Goal: Task Accomplishment & Management: Manage account settings

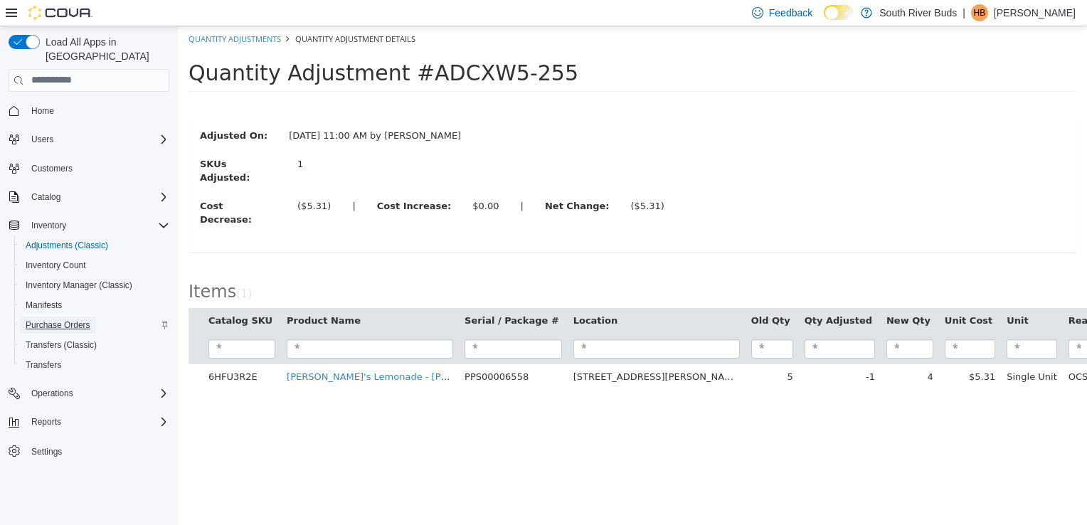
click at [70, 319] on span "Purchase Orders" at bounding box center [58, 324] width 65 height 11
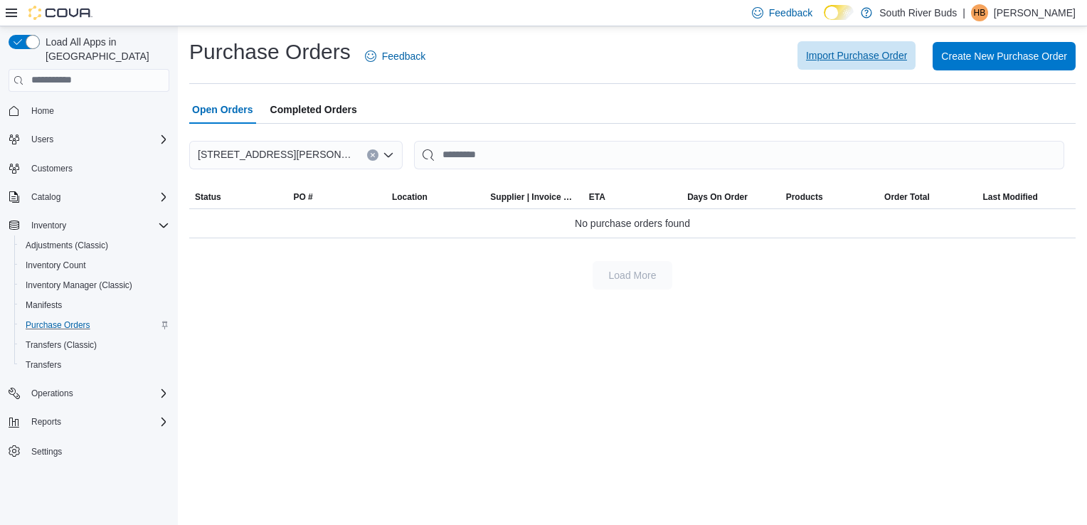
click at [825, 56] on span "Import Purchase Order" at bounding box center [856, 55] width 101 height 14
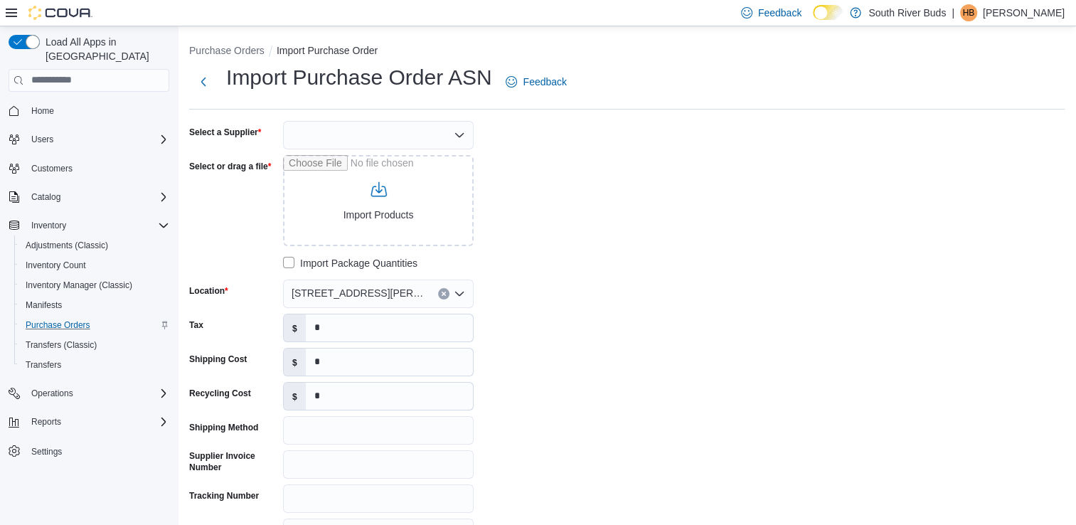
click at [435, 138] on div at bounding box center [378, 135] width 191 height 28
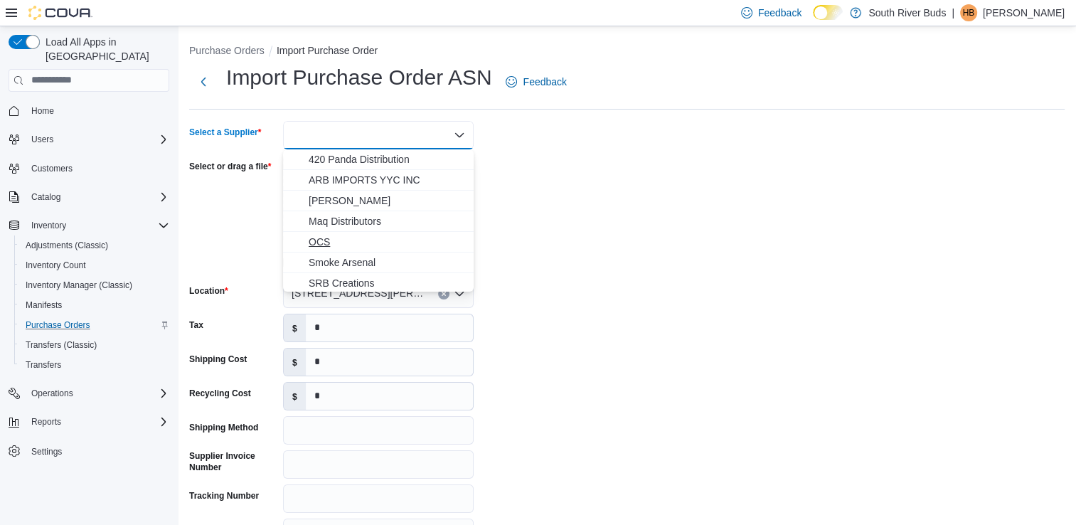
click at [373, 236] on span "OCS" at bounding box center [387, 242] width 156 height 14
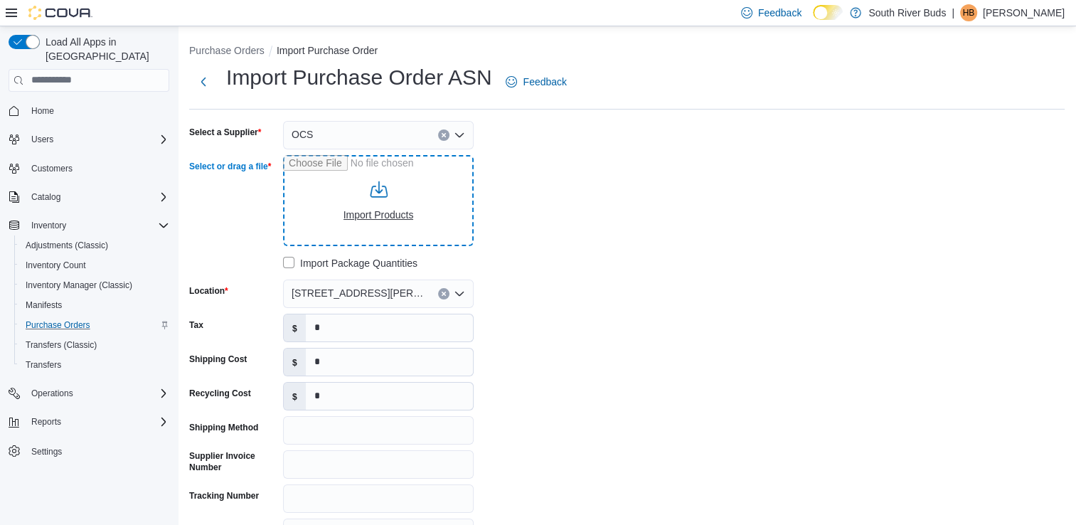
drag, startPoint x: 347, startPoint y: 178, endPoint x: 333, endPoint y: 187, distance: 17.0
click at [333, 187] on input "Select or drag a file" at bounding box center [378, 200] width 191 height 91
type input "**********"
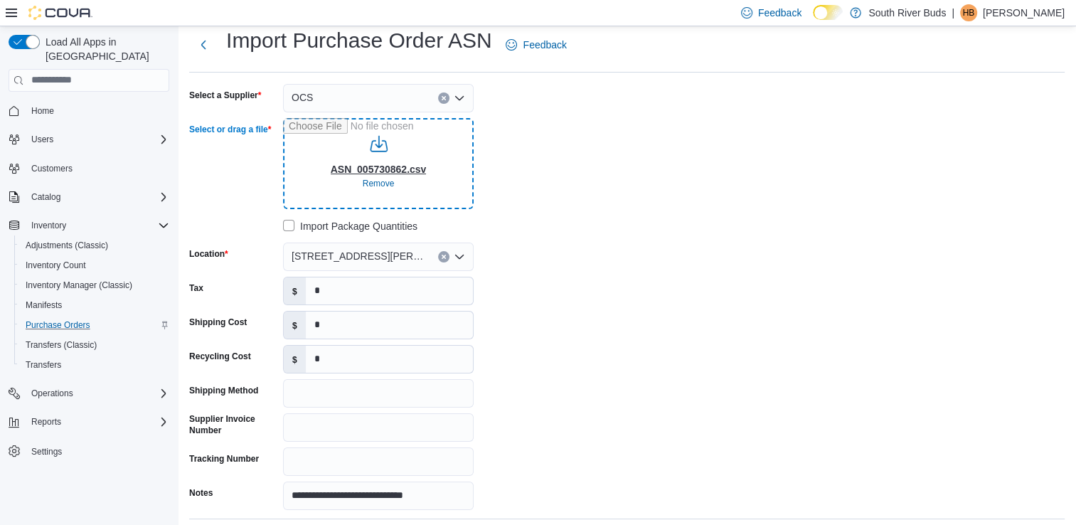
scroll to position [71, 0]
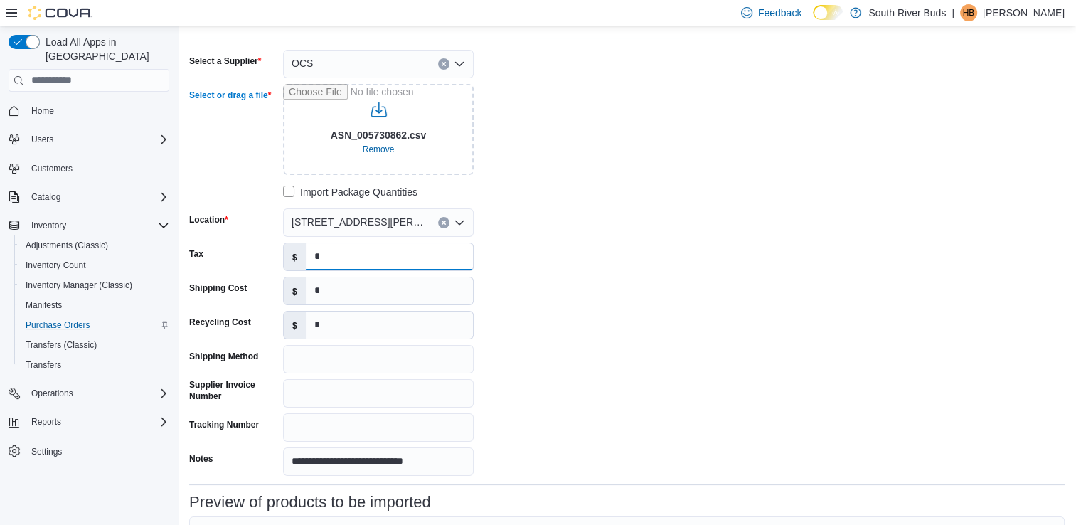
click at [331, 262] on input "*" at bounding box center [389, 256] width 167 height 27
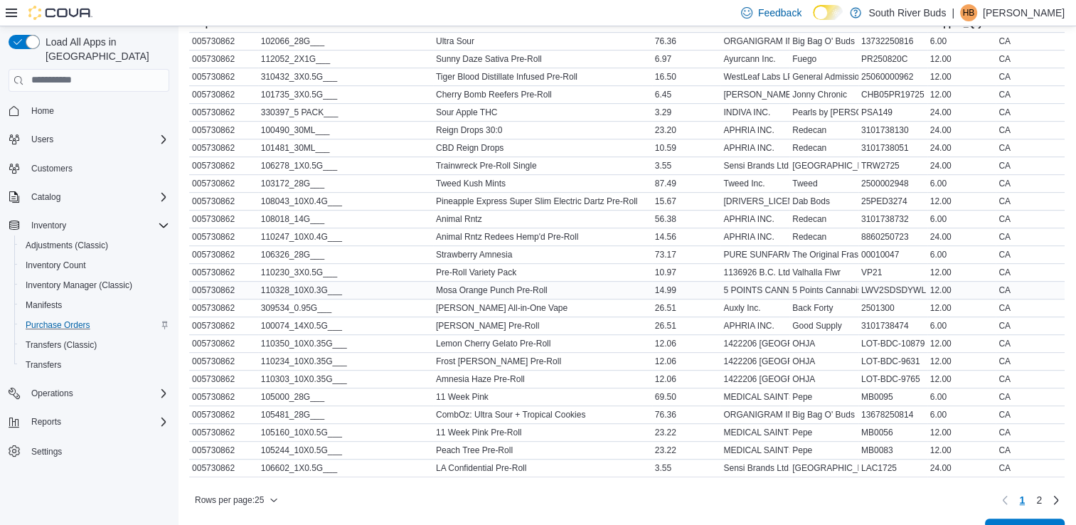
scroll to position [0, 0]
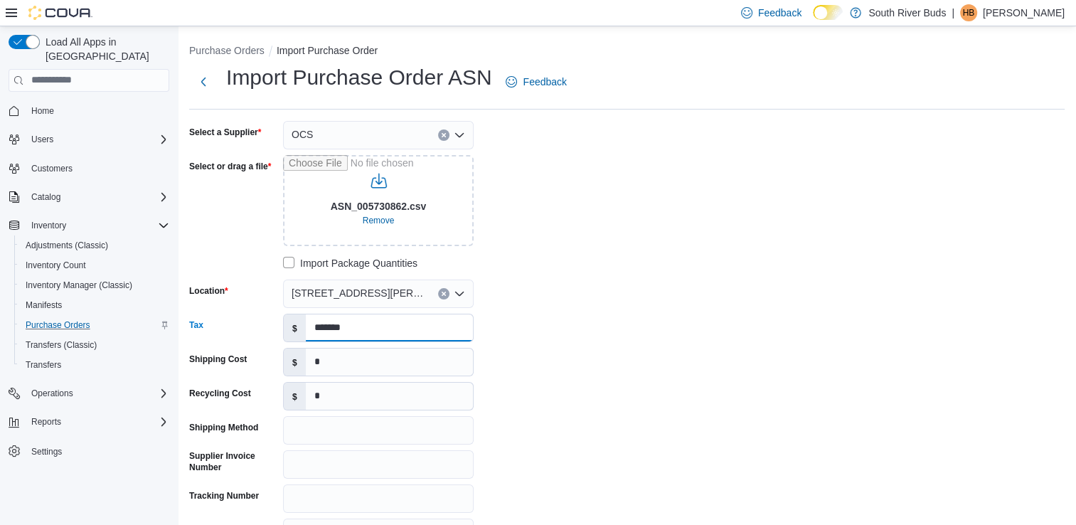
type input "*******"
click at [381, 365] on input "*" at bounding box center [389, 362] width 167 height 27
type input "******"
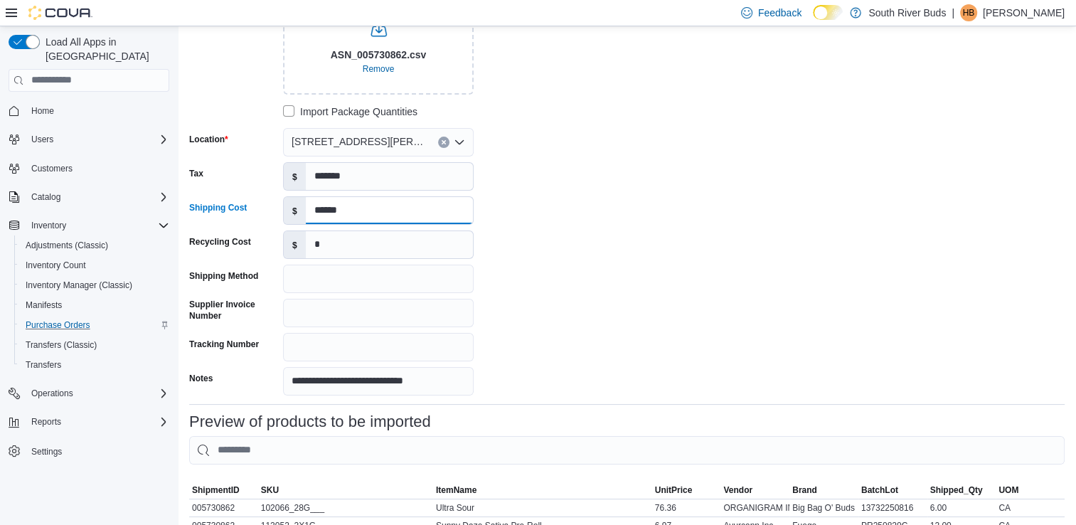
scroll to position [213, 0]
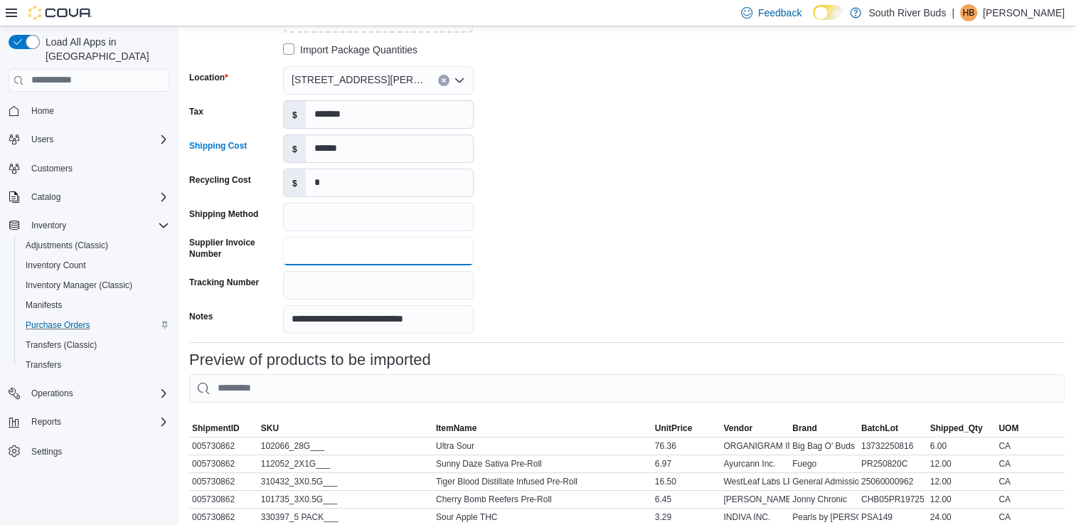
click at [376, 252] on input "Supplier Invoice Number" at bounding box center [378, 251] width 191 height 28
type input "*********"
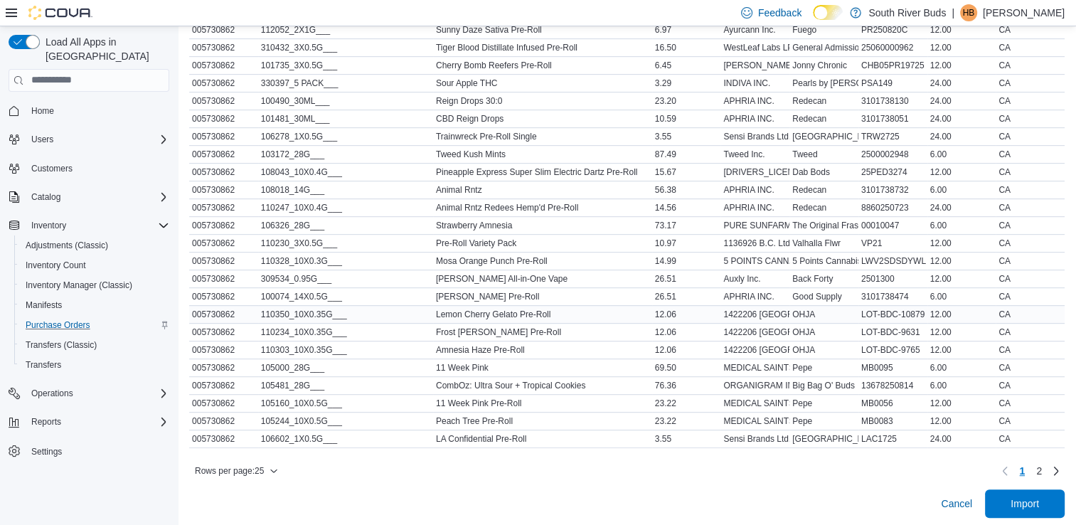
scroll to position [658, 0]
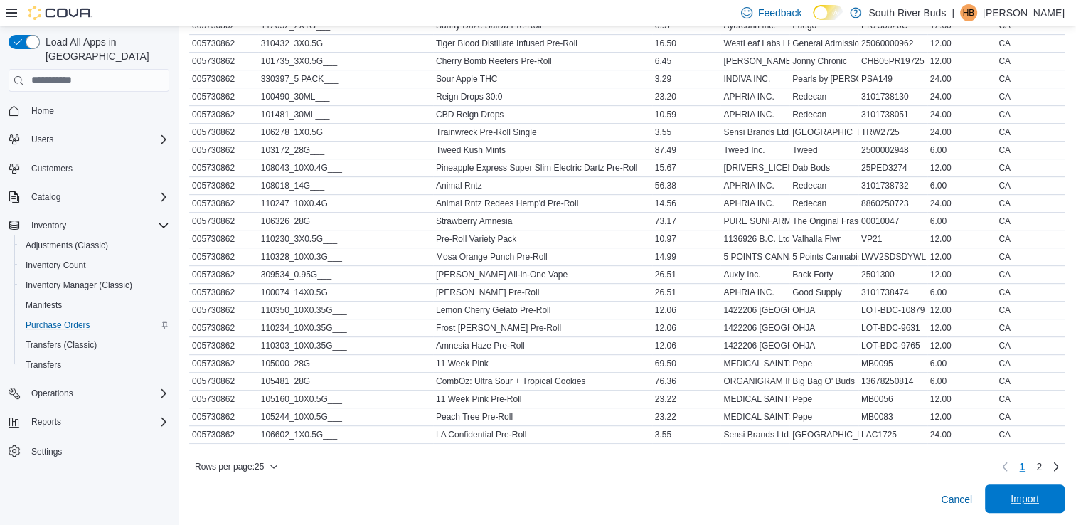
click at [1016, 500] on span "Import" at bounding box center [1025, 498] width 63 height 28
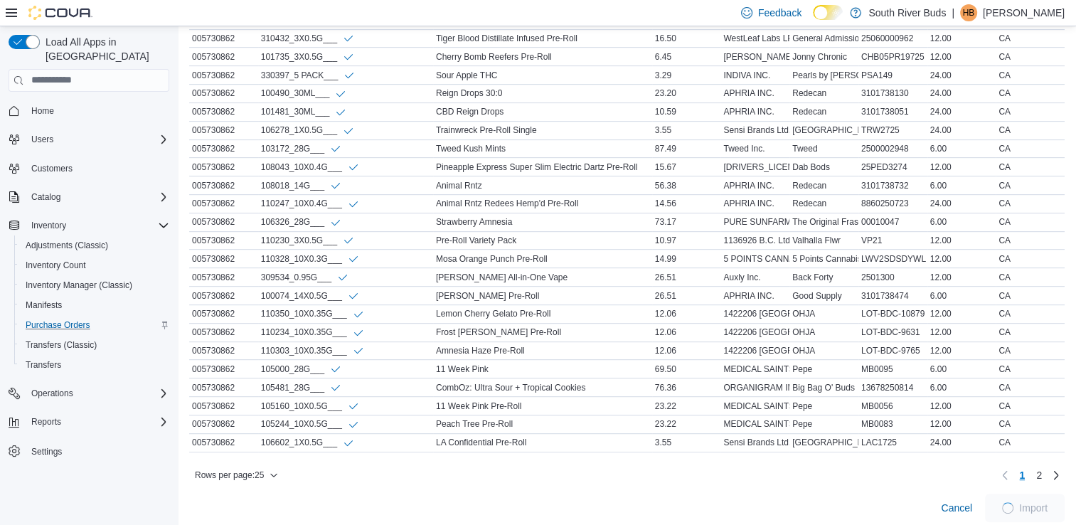
scroll to position [674, 0]
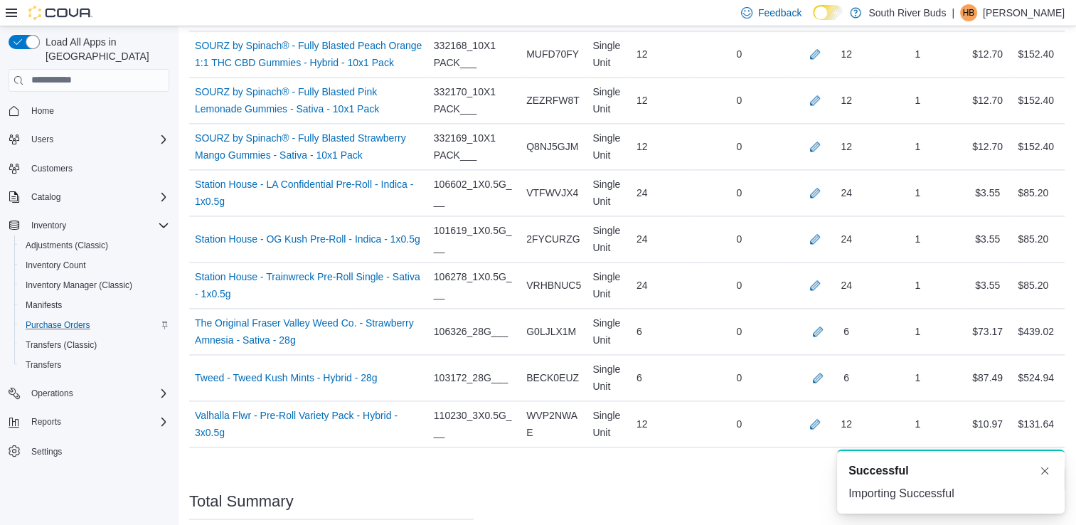
scroll to position [2130, 0]
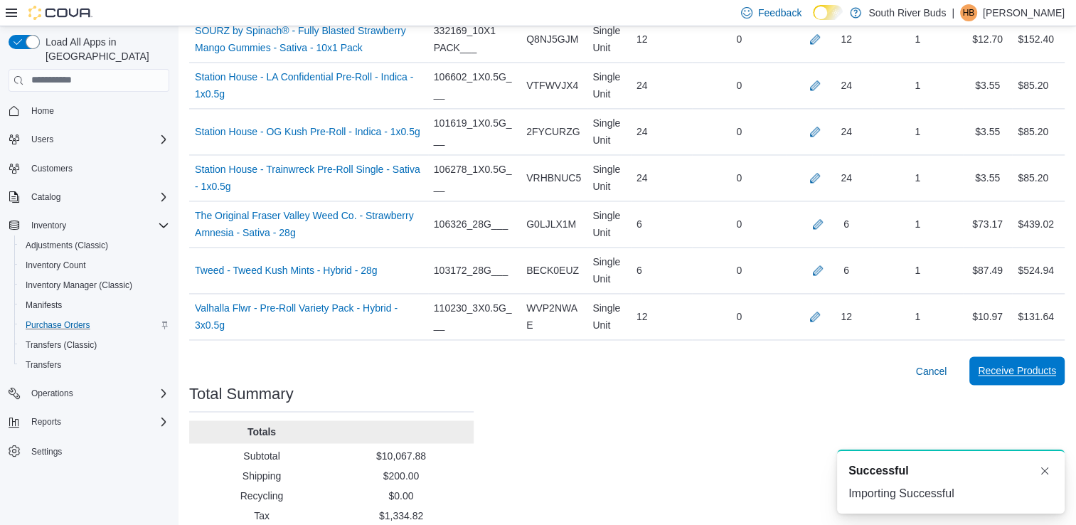
click at [1051, 363] on span "Receive Products" at bounding box center [1017, 370] width 78 height 14
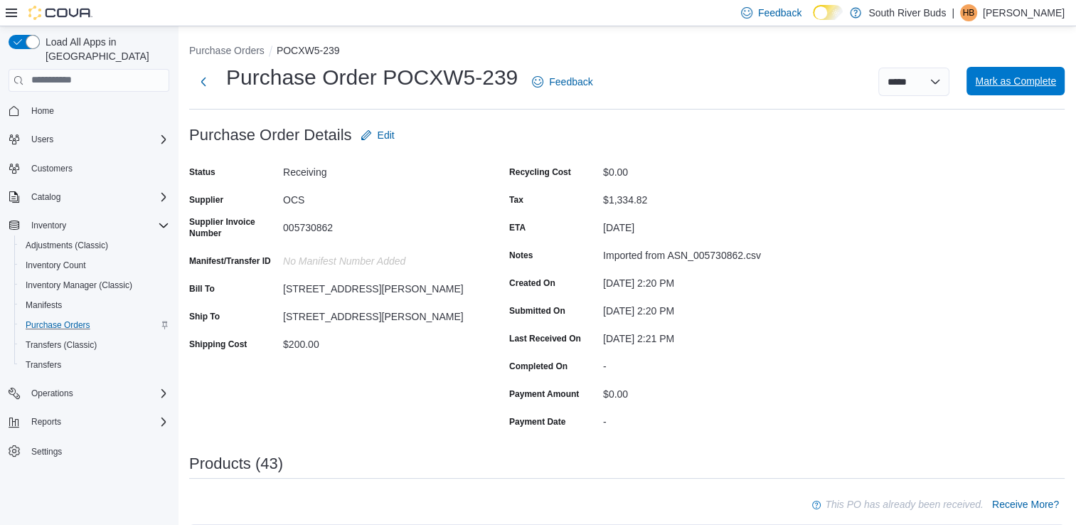
click at [1008, 81] on span "Mark as Complete" at bounding box center [1015, 81] width 81 height 14
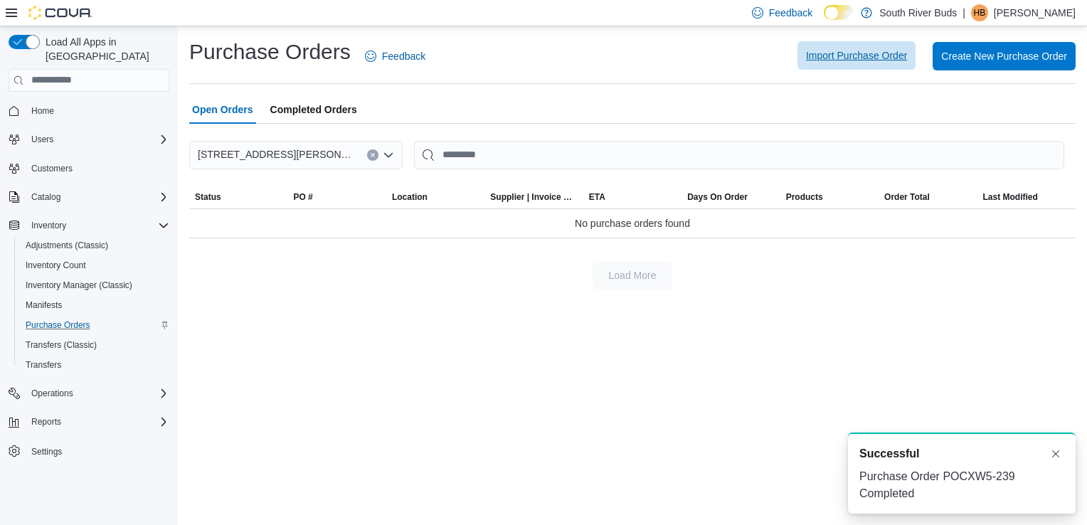
click at [858, 61] on span "Import Purchase Order" at bounding box center [856, 55] width 101 height 14
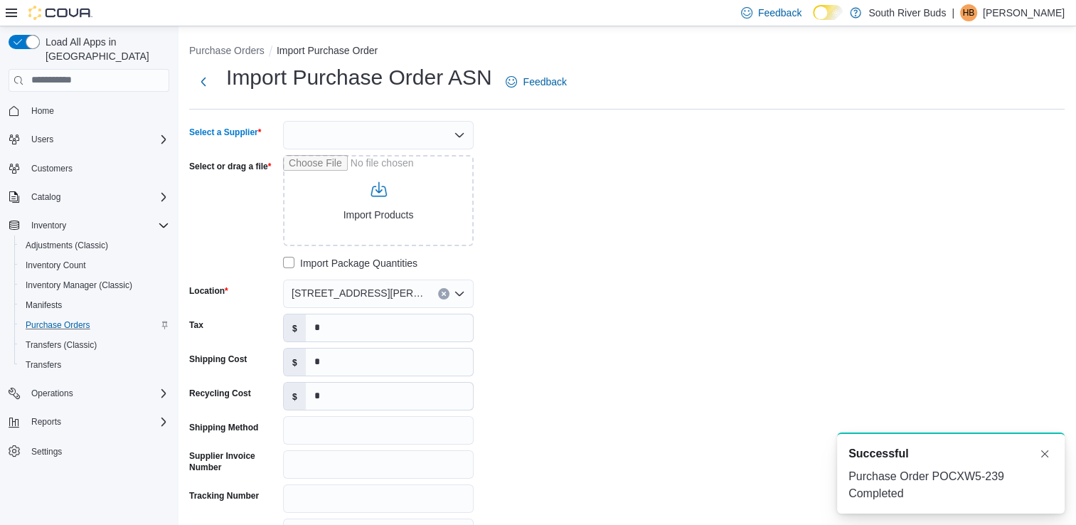
click at [417, 127] on div at bounding box center [378, 135] width 191 height 28
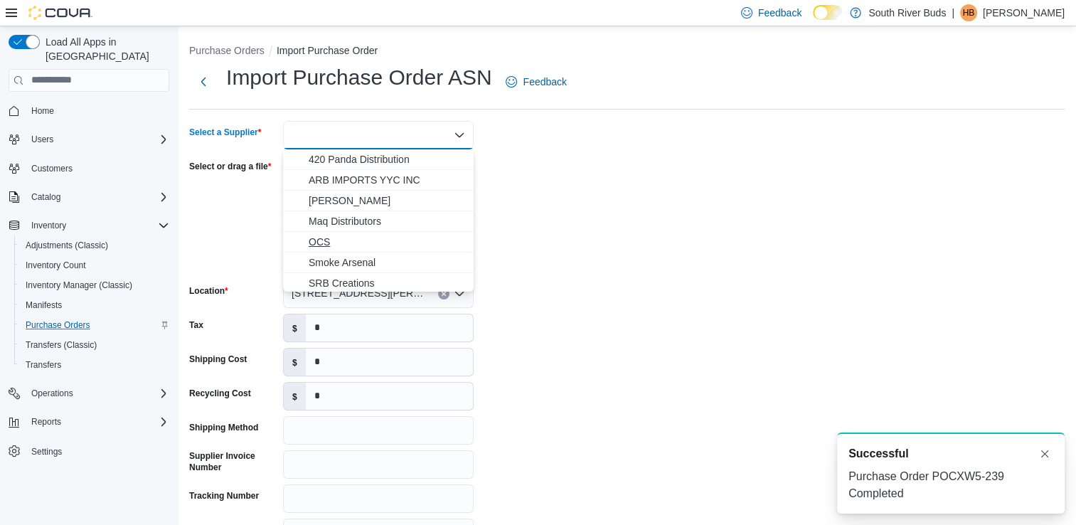
click at [373, 239] on span "OCS" at bounding box center [387, 242] width 156 height 14
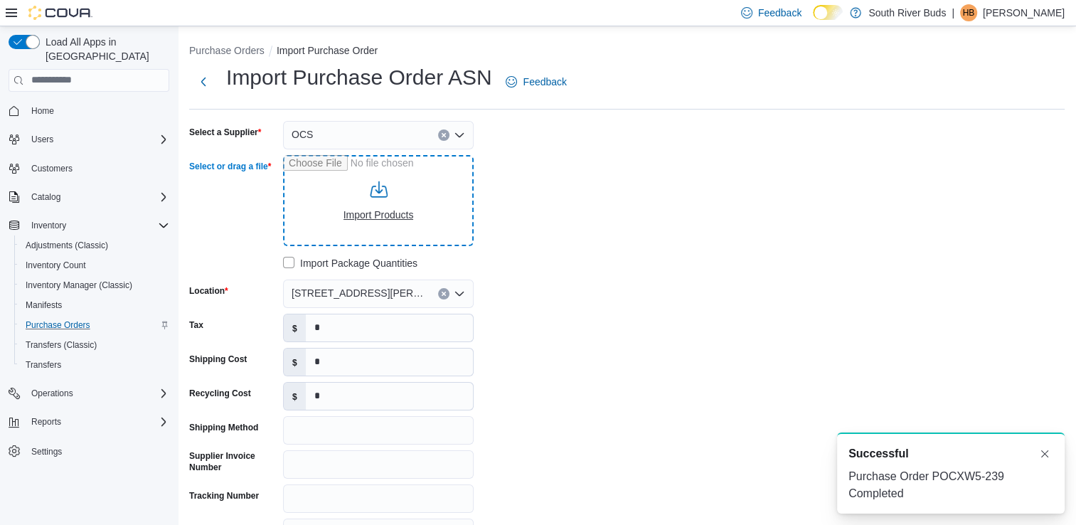
click at [386, 194] on input "Select or drag a file" at bounding box center [378, 200] width 191 height 91
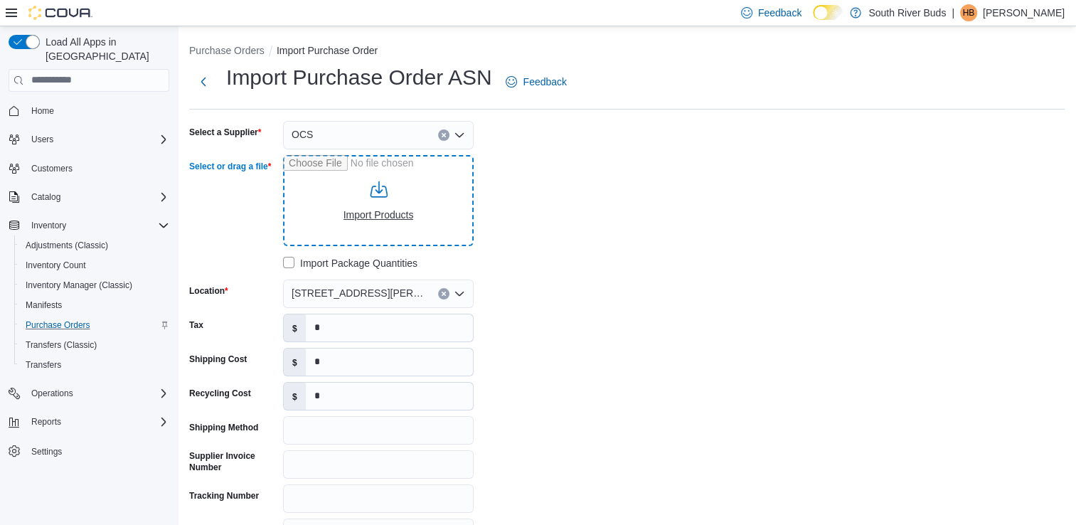
type input "**********"
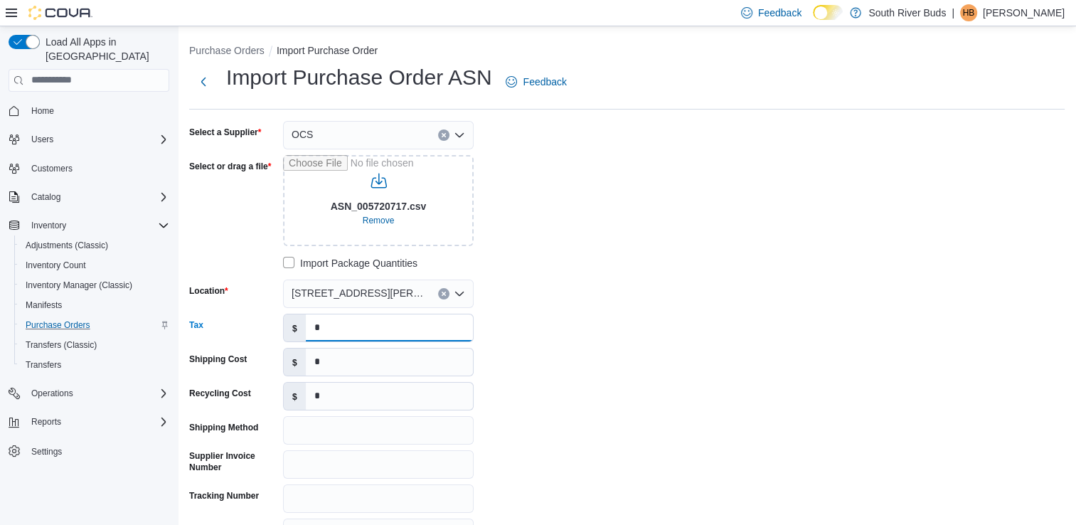
click at [381, 340] on input "*" at bounding box center [389, 327] width 167 height 27
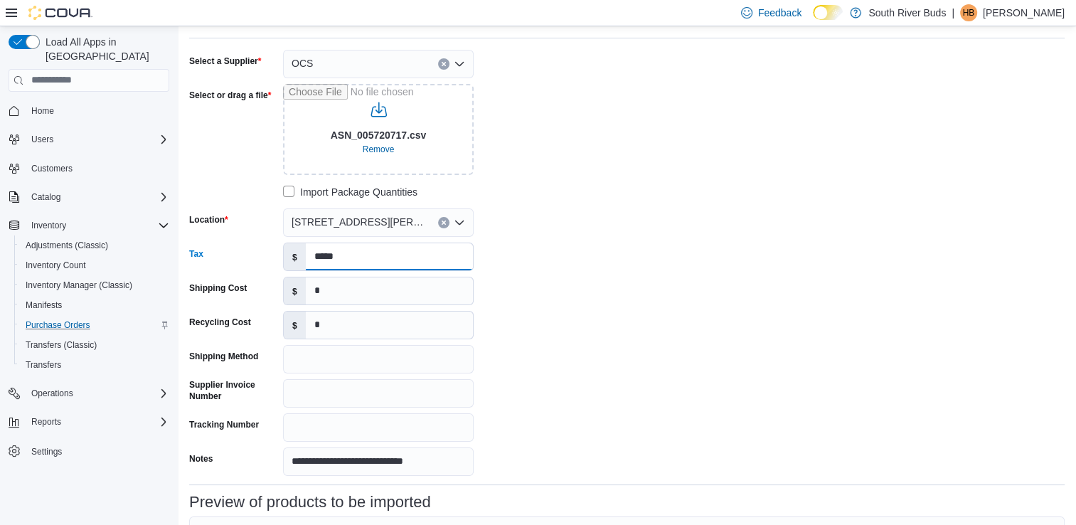
scroll to position [142, 0]
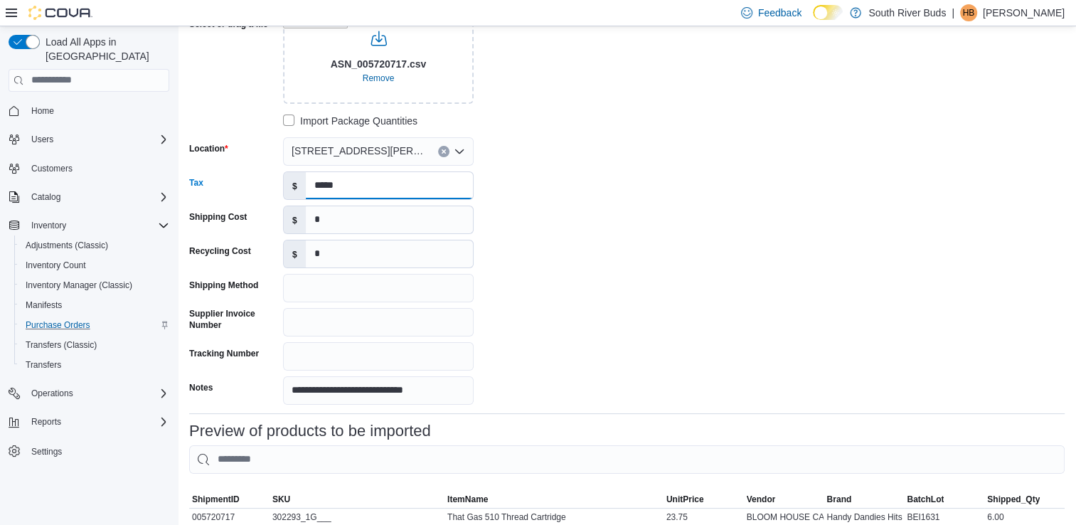
type input "*****"
click at [390, 357] on input "Tracking Number" at bounding box center [378, 356] width 191 height 28
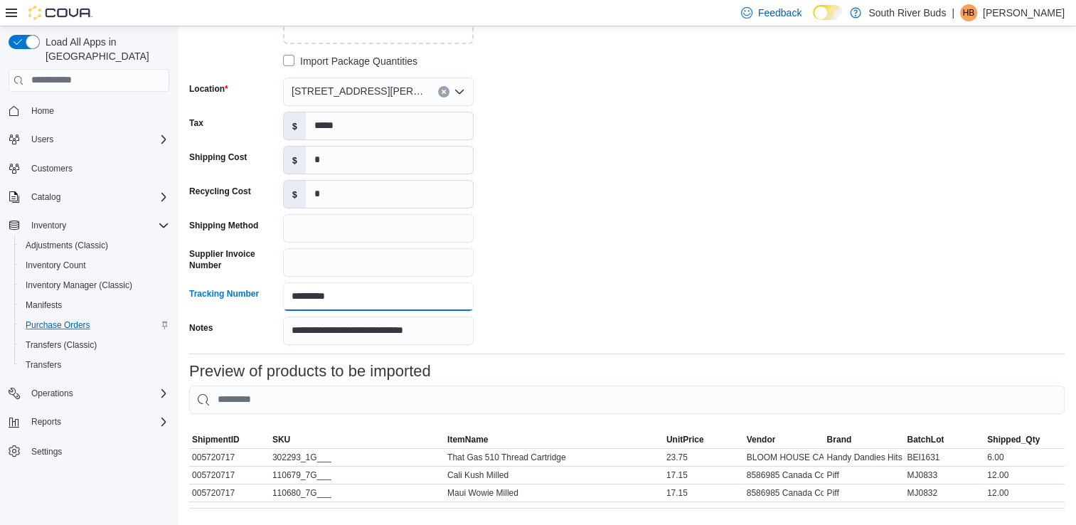
scroll to position [276, 0]
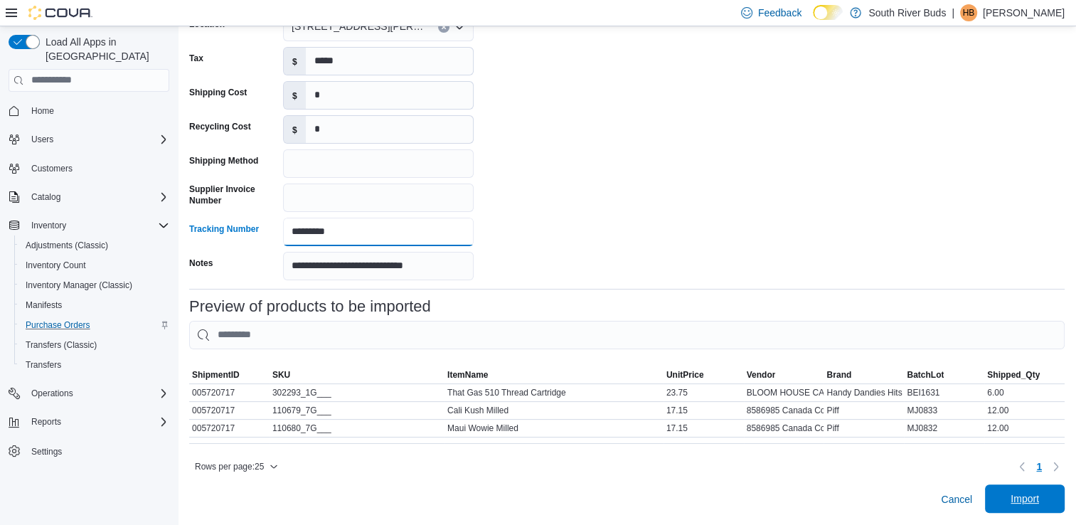
type input "*********"
click at [1014, 494] on span "Import" at bounding box center [1025, 498] width 63 height 28
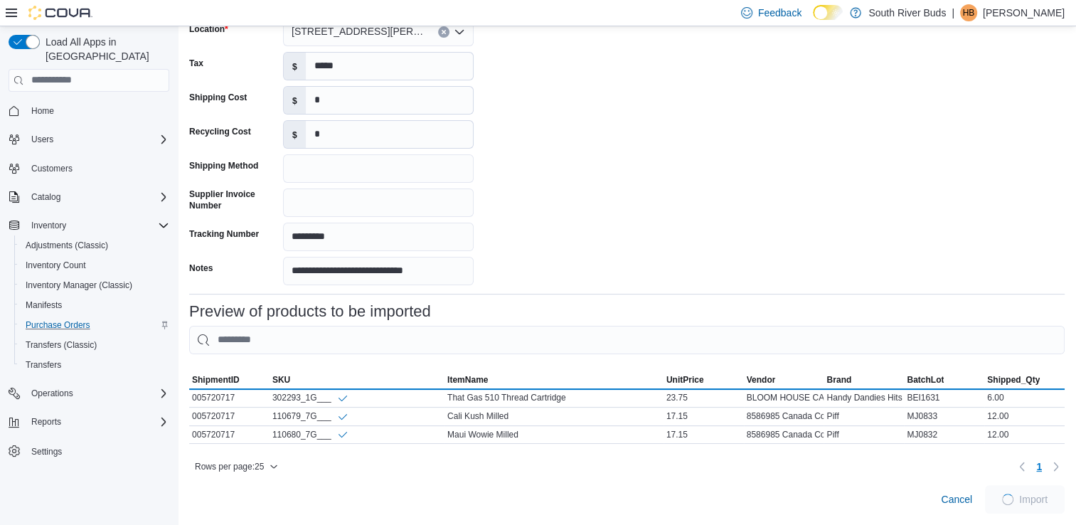
scroll to position [272, 0]
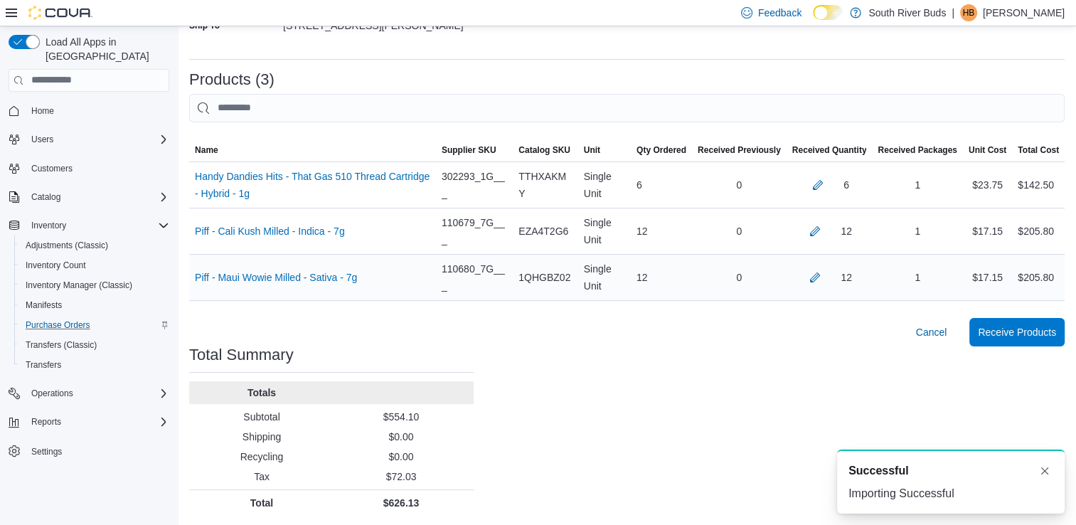
scroll to position [286, 0]
click at [1050, 322] on span "Receive Products" at bounding box center [1017, 331] width 78 height 28
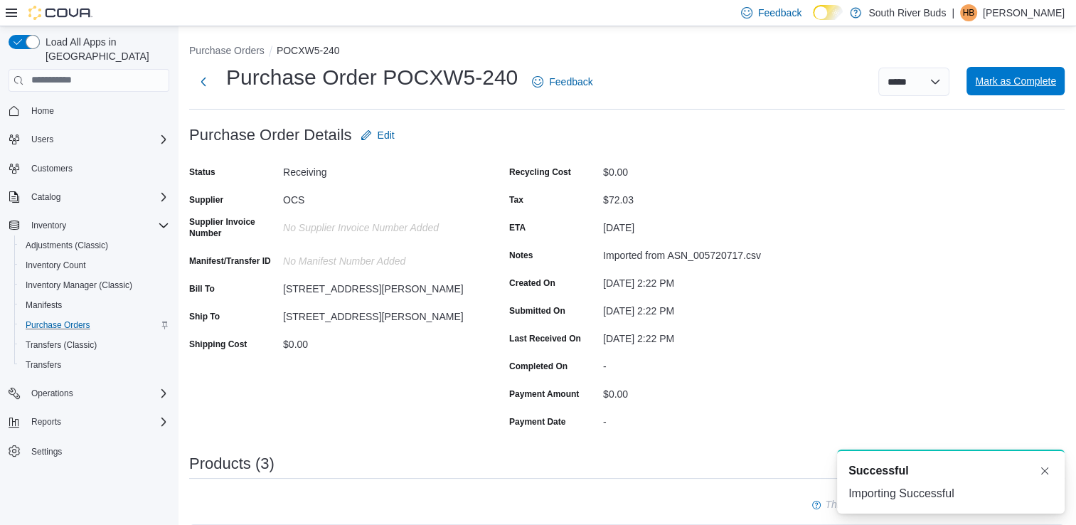
click at [1047, 82] on span "Mark as Complete" at bounding box center [1015, 81] width 81 height 14
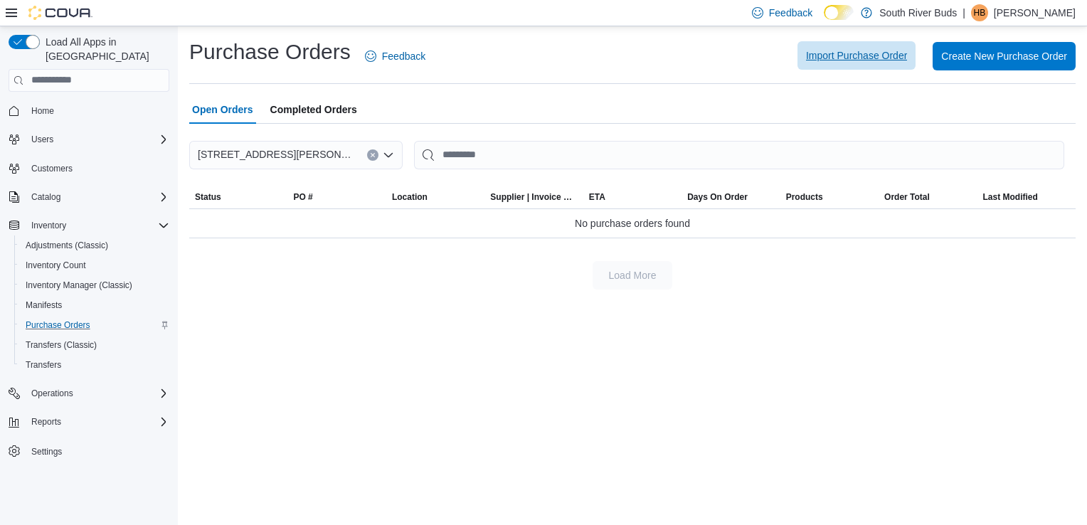
click at [890, 60] on span "Import Purchase Order" at bounding box center [856, 55] width 101 height 14
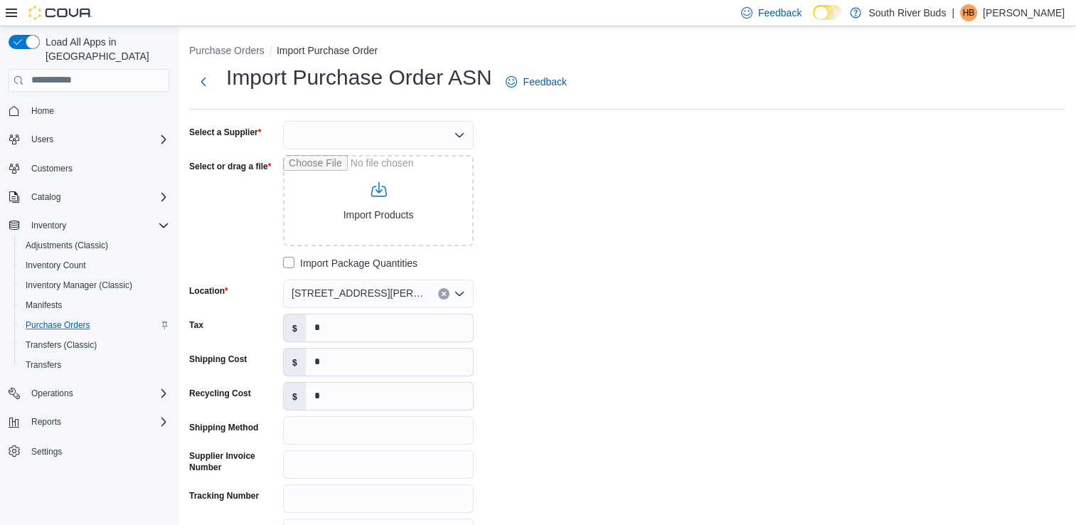
click at [398, 142] on div at bounding box center [378, 135] width 191 height 28
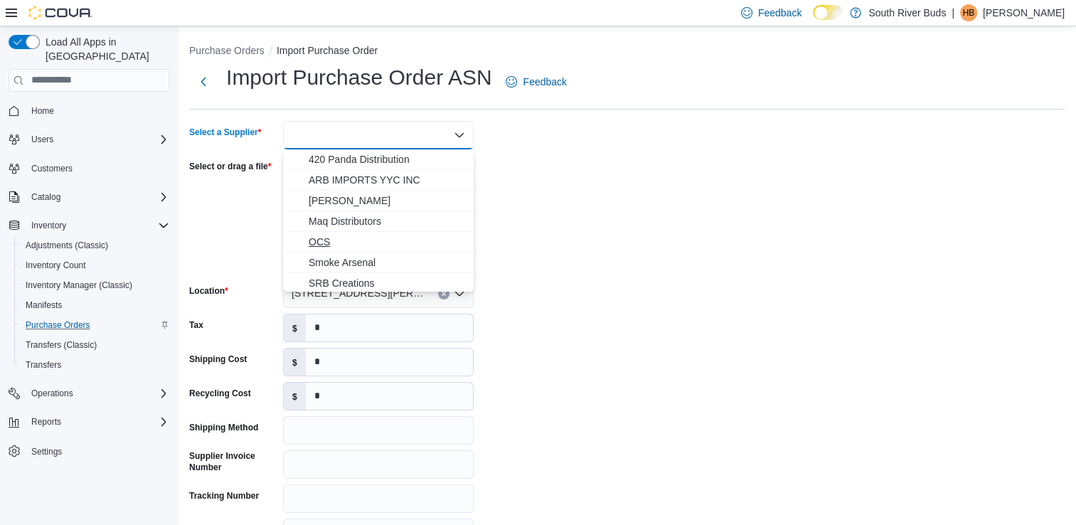
click at [371, 239] on span "OCS" at bounding box center [387, 242] width 156 height 14
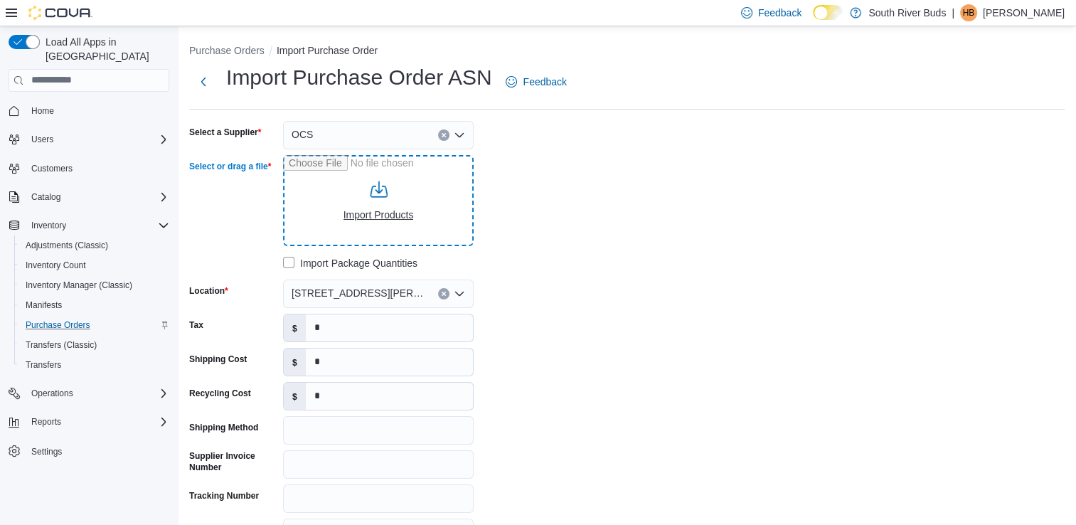
click at [387, 198] on input "Select or drag a file" at bounding box center [378, 200] width 191 height 91
type input "**********"
click at [415, 326] on input "*" at bounding box center [389, 327] width 167 height 27
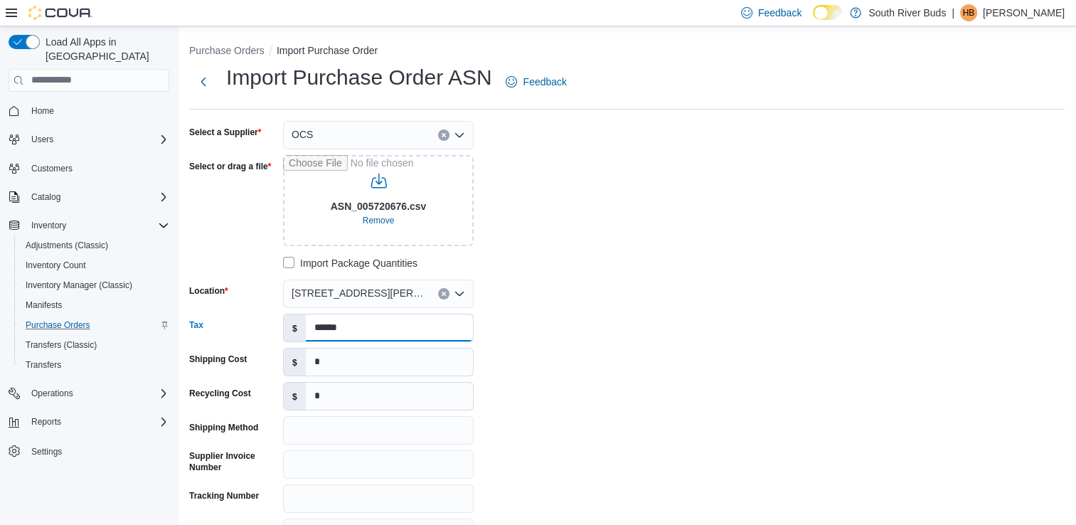
scroll to position [142, 0]
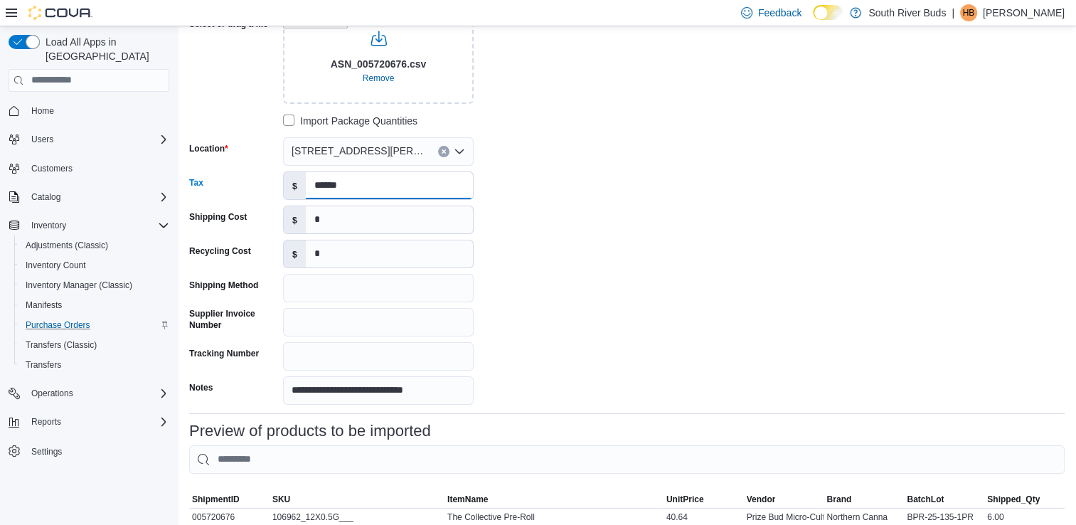
type input "******"
click at [335, 363] on input "Tracking Number" at bounding box center [378, 356] width 191 height 28
click at [348, 329] on input "Supplier Invoice Number" at bounding box center [378, 322] width 191 height 28
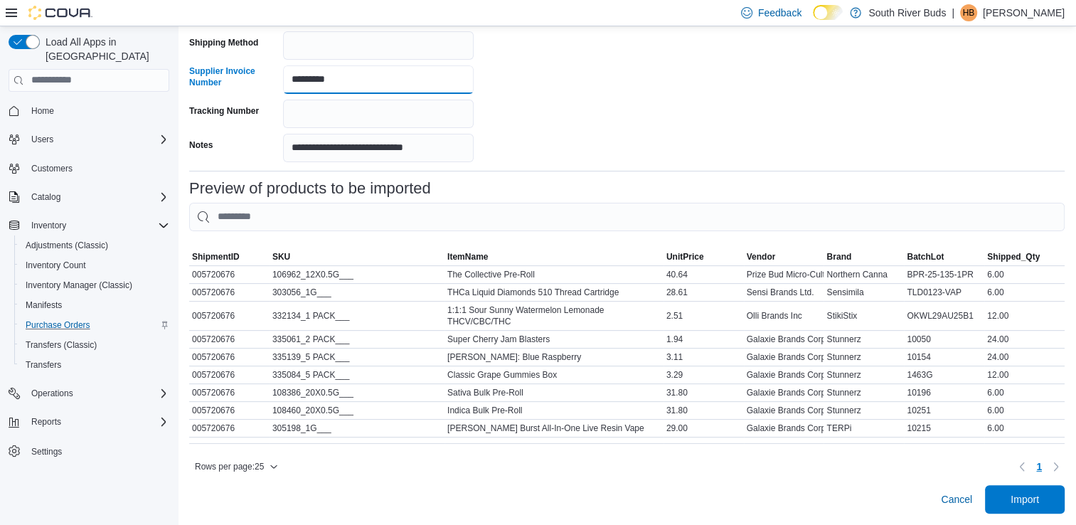
scroll to position [393, 0]
type input "*********"
click at [1010, 495] on span "Import" at bounding box center [1025, 498] width 63 height 28
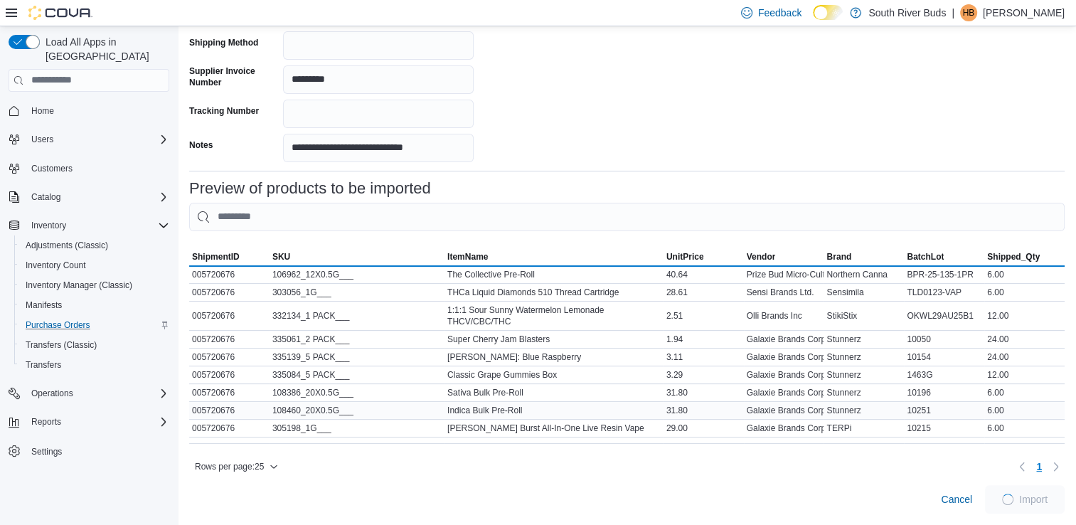
scroll to position [393, 0]
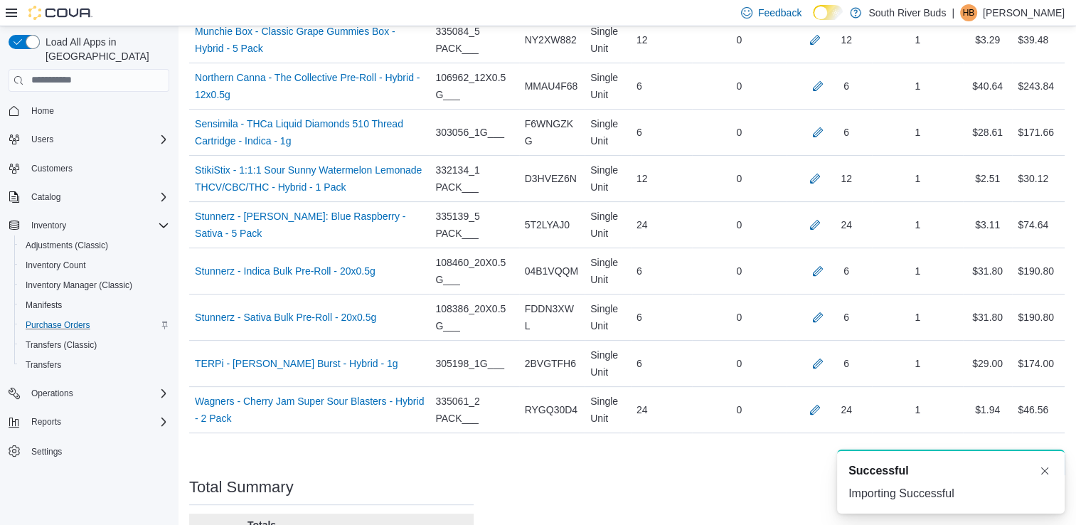
scroll to position [563, 0]
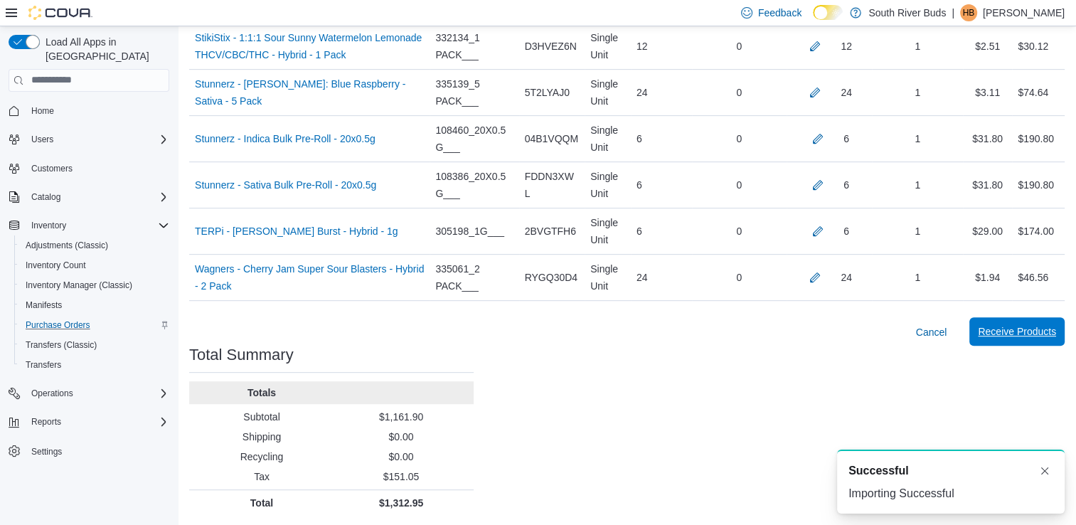
click at [1056, 332] on span "Receive Products" at bounding box center [1017, 331] width 78 height 14
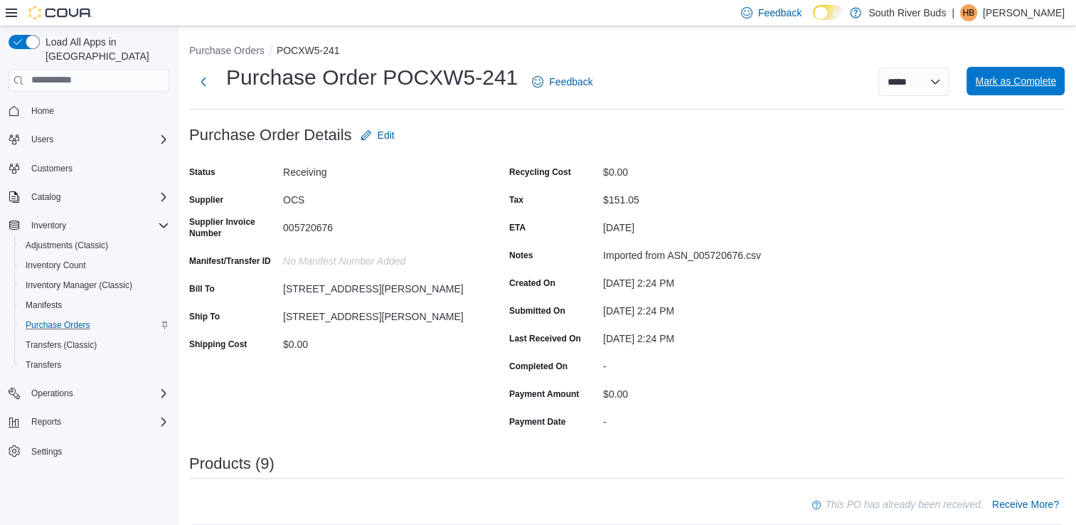
click at [1036, 72] on span "Mark as Complete" at bounding box center [1015, 81] width 81 height 28
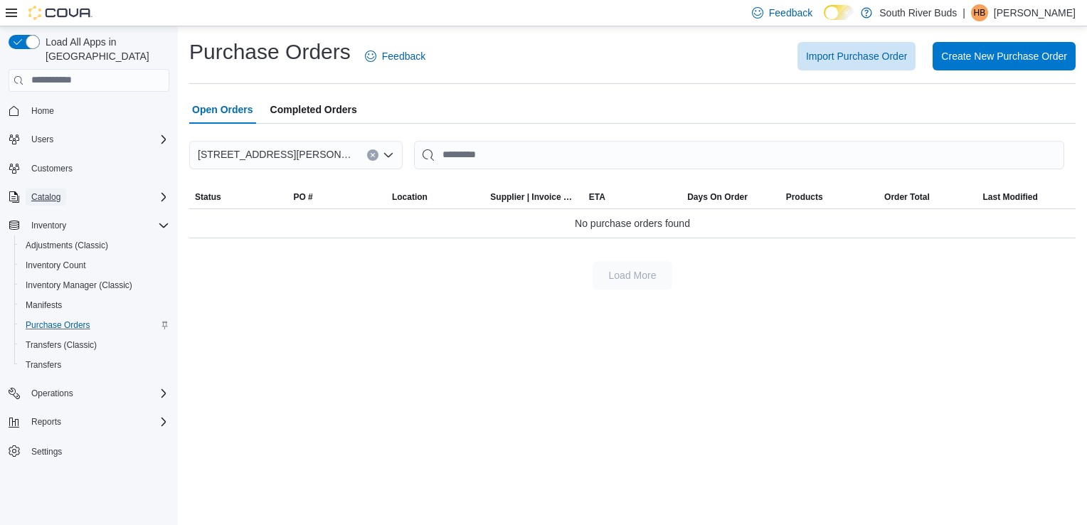
click at [51, 191] on span "Catalog" at bounding box center [45, 196] width 29 height 11
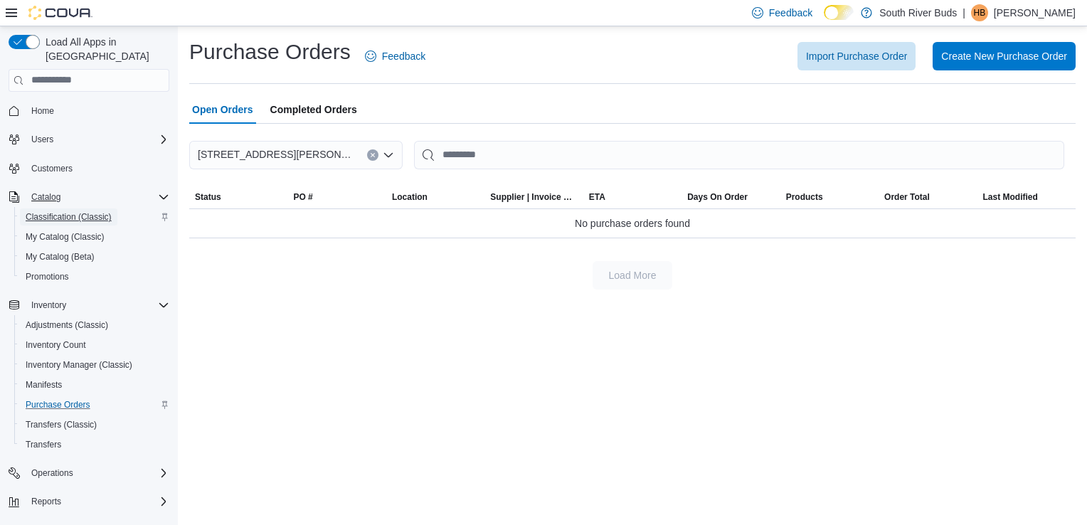
click at [85, 211] on span "Classification (Classic)" at bounding box center [69, 216] width 86 height 11
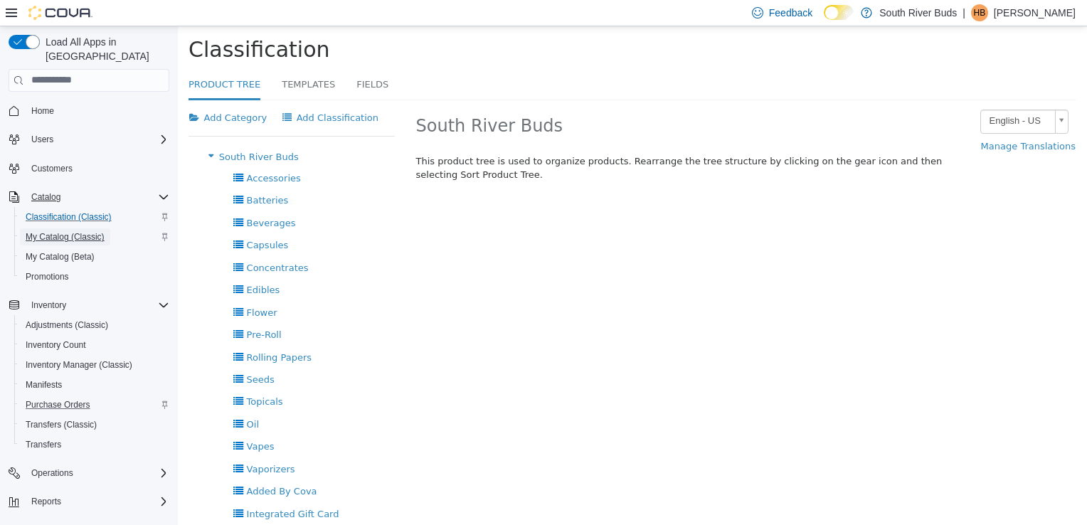
click at [104, 231] on span "My Catalog (Classic)" at bounding box center [65, 236] width 79 height 11
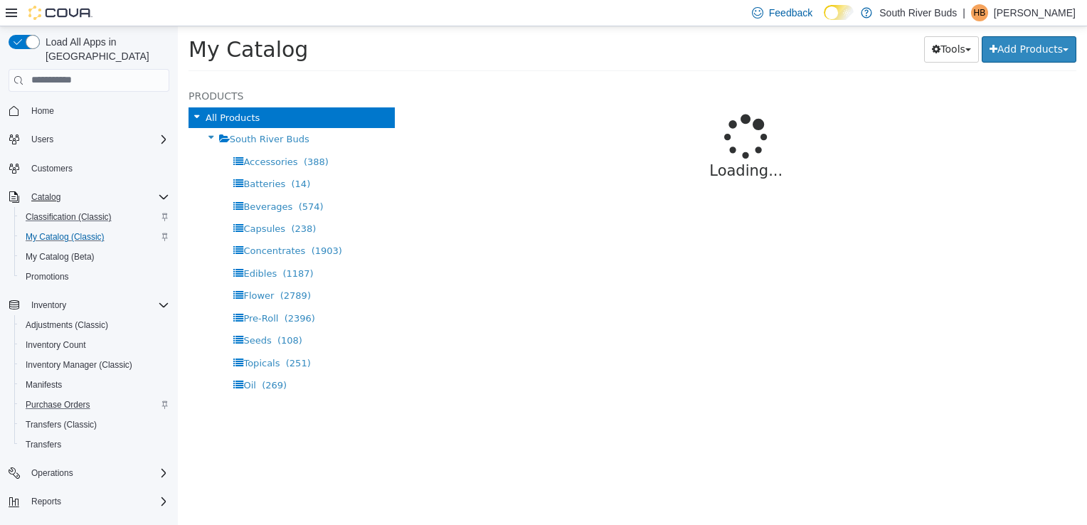
select select "**********"
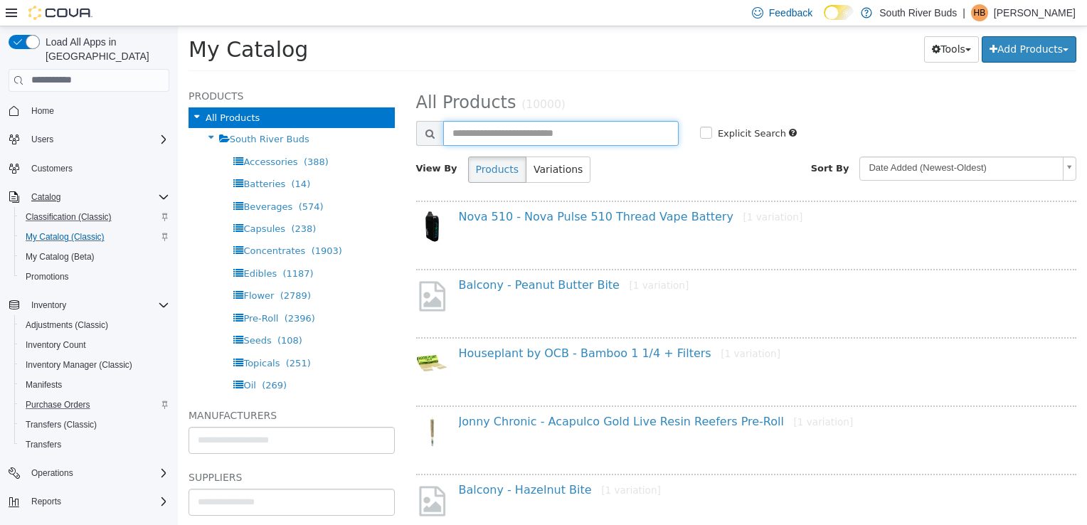
click at [506, 137] on input "text" at bounding box center [560, 132] width 235 height 25
type input "**********"
select select "**********"
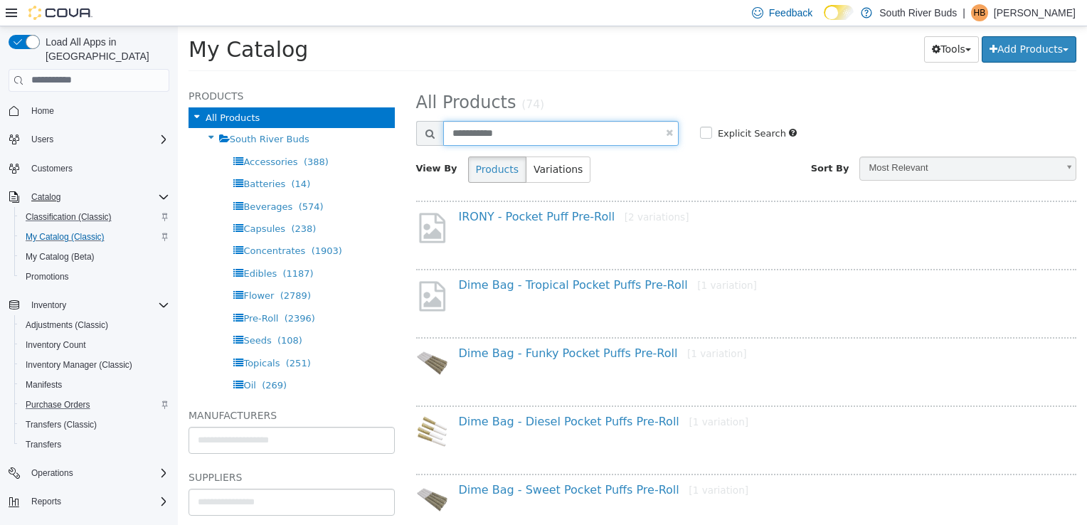
click at [504, 136] on input "**********" at bounding box center [560, 132] width 235 height 25
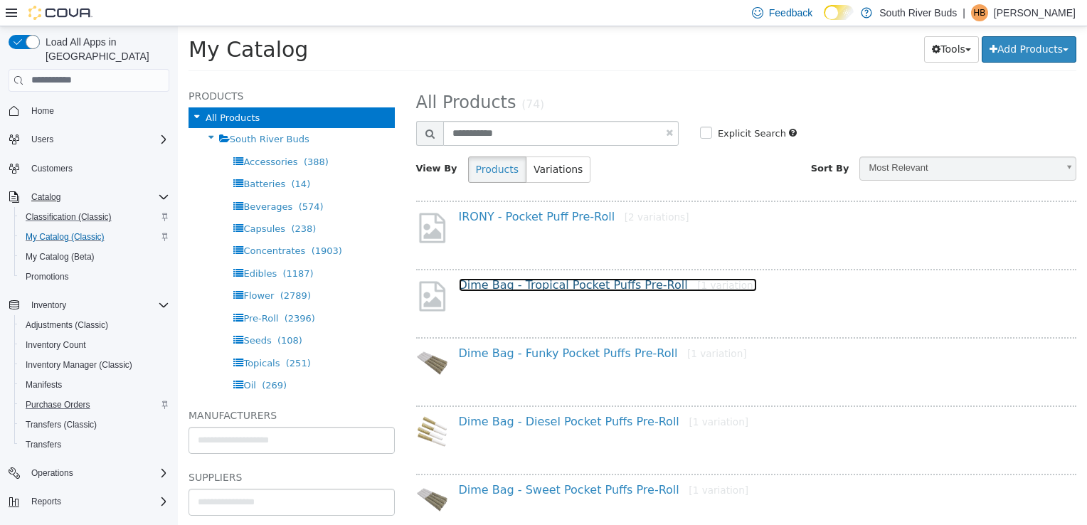
click at [556, 283] on link "Dime Bag - Tropical Pocket Puffs Pre-Roll [1 variation]" at bounding box center [608, 284] width 298 height 14
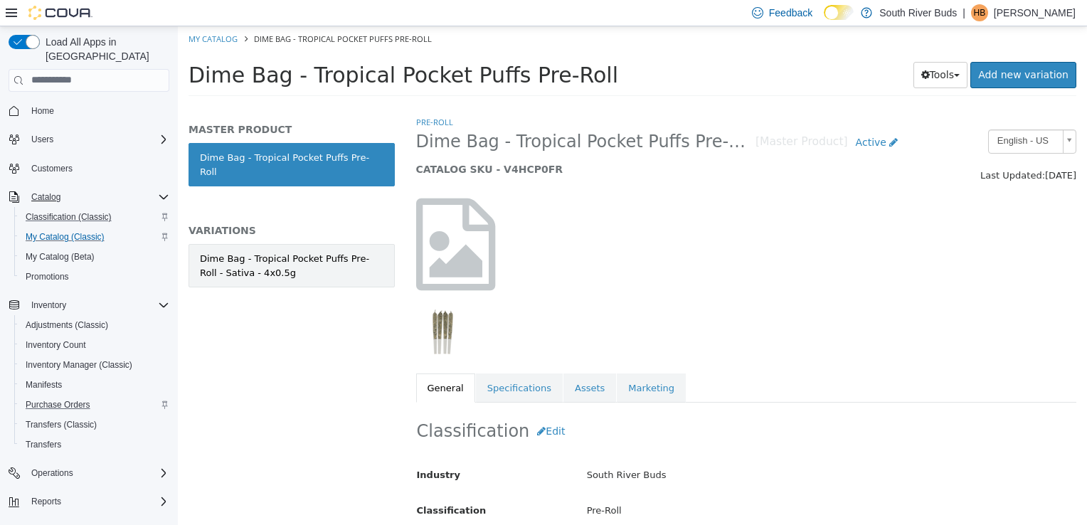
click at [370, 271] on link "Dime Bag - Tropical Pocket Puffs Pre-Roll - Sativa - 4x0.5g" at bounding box center [291, 264] width 206 height 43
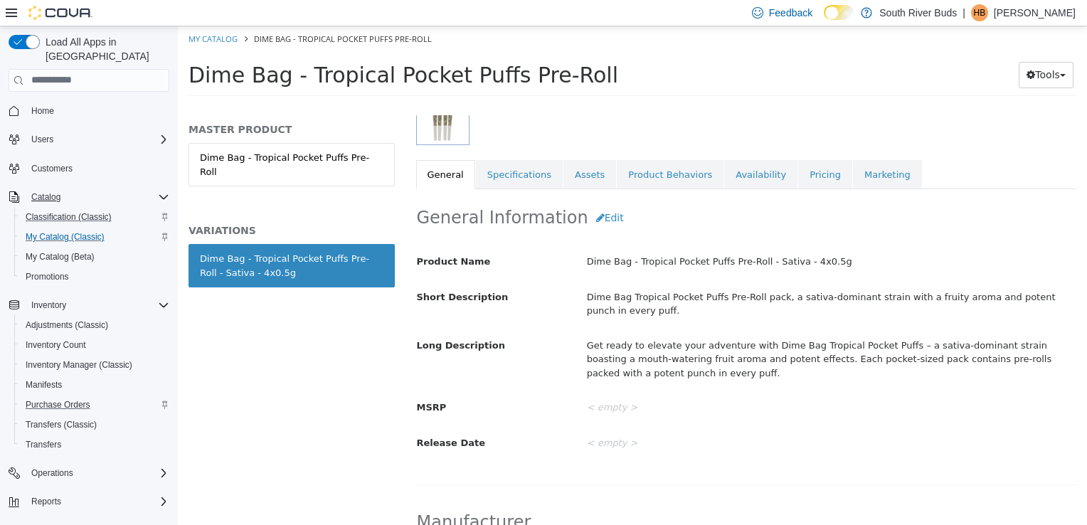
scroll to position [214, 0]
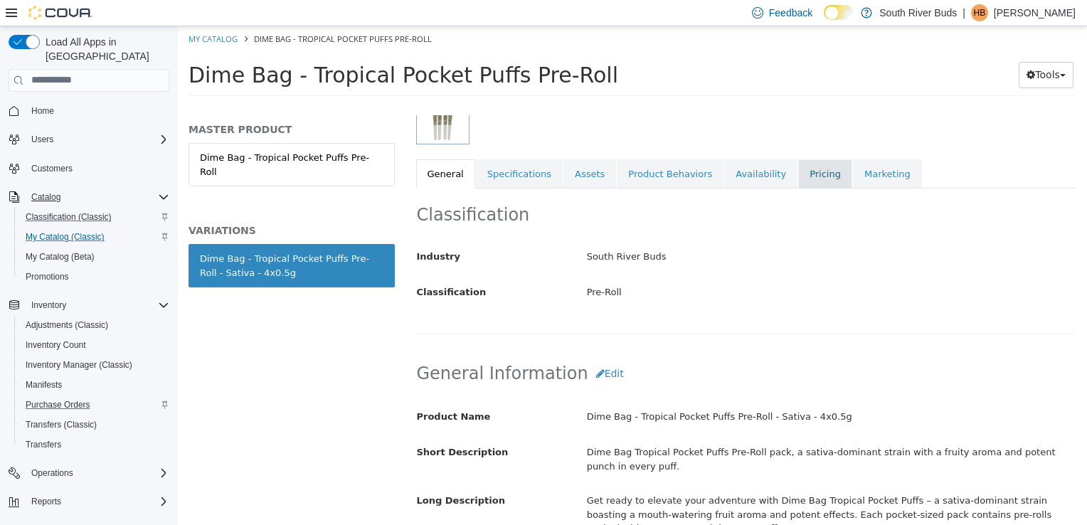
click at [799, 179] on link "Pricing" at bounding box center [825, 174] width 54 height 30
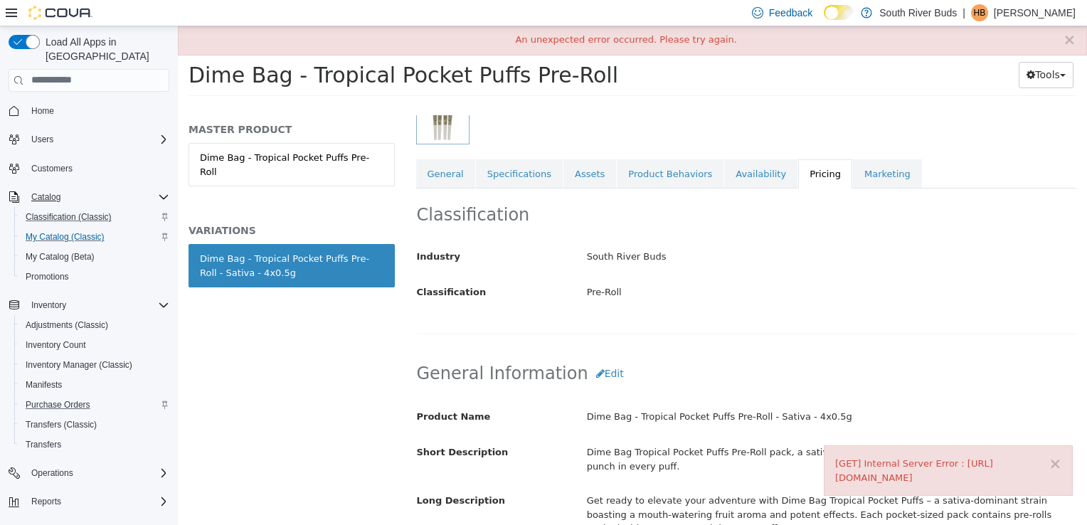
click at [798, 173] on link "Pricing" at bounding box center [825, 174] width 54 height 30
click at [1068, 43] on button "×" at bounding box center [1069, 39] width 13 height 15
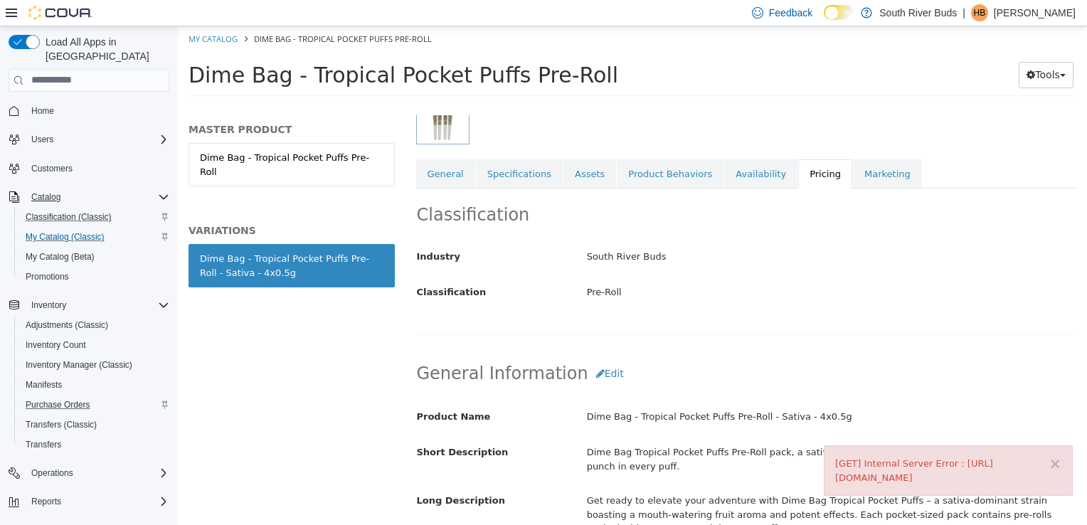
click at [798, 174] on link "Pricing" at bounding box center [825, 174] width 54 height 30
click at [1055, 456] on button "×" at bounding box center [1054, 463] width 13 height 15
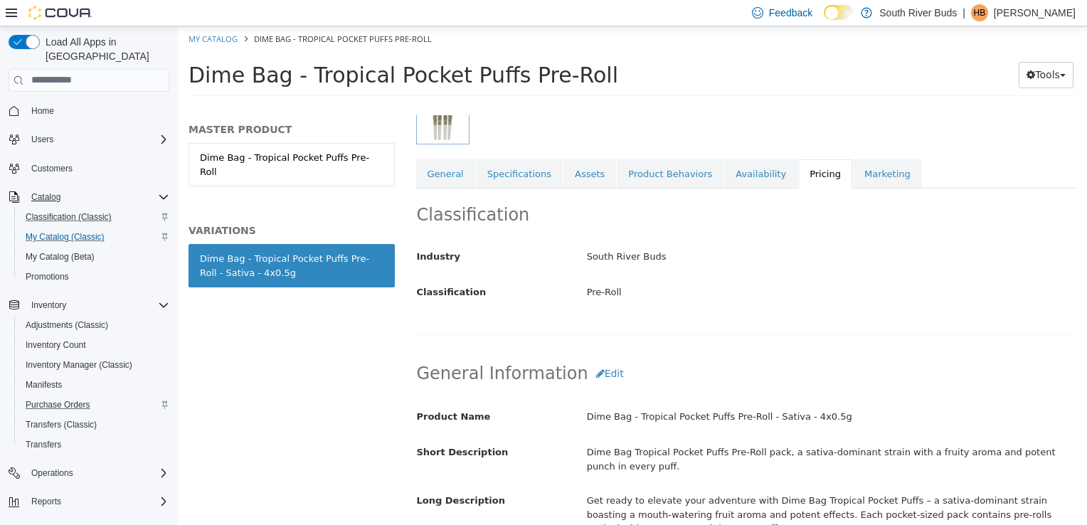
click at [798, 174] on link "Pricing" at bounding box center [825, 174] width 54 height 30
